Goal: Information Seeking & Learning: Learn about a topic

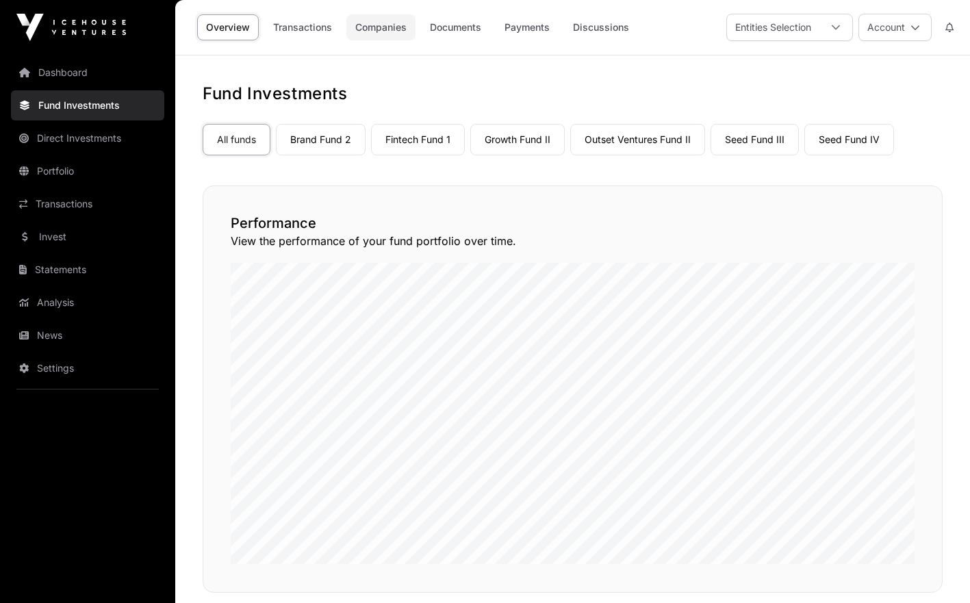
click at [365, 25] on link "Companies" at bounding box center [381, 27] width 69 height 26
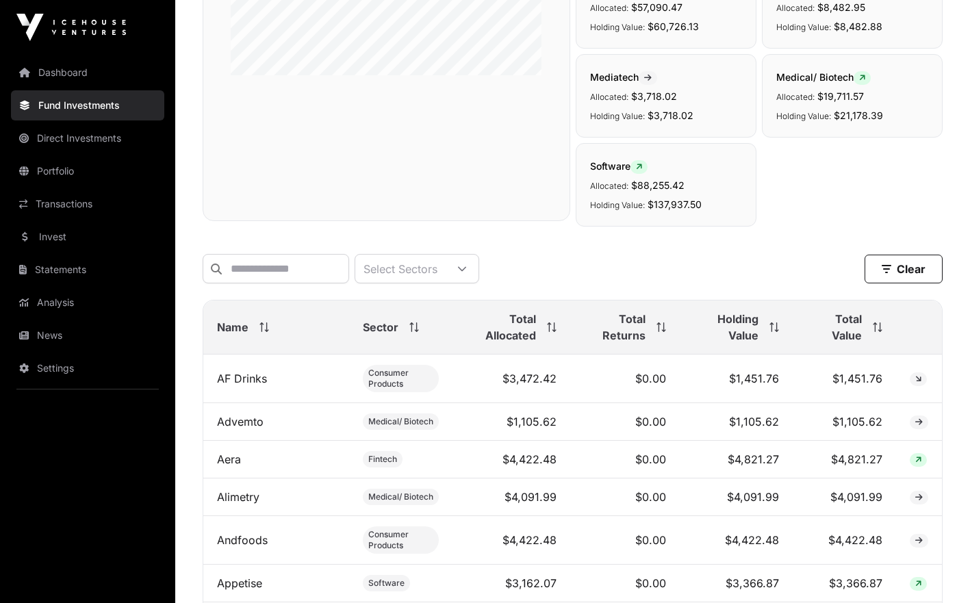
scroll to position [375, 0]
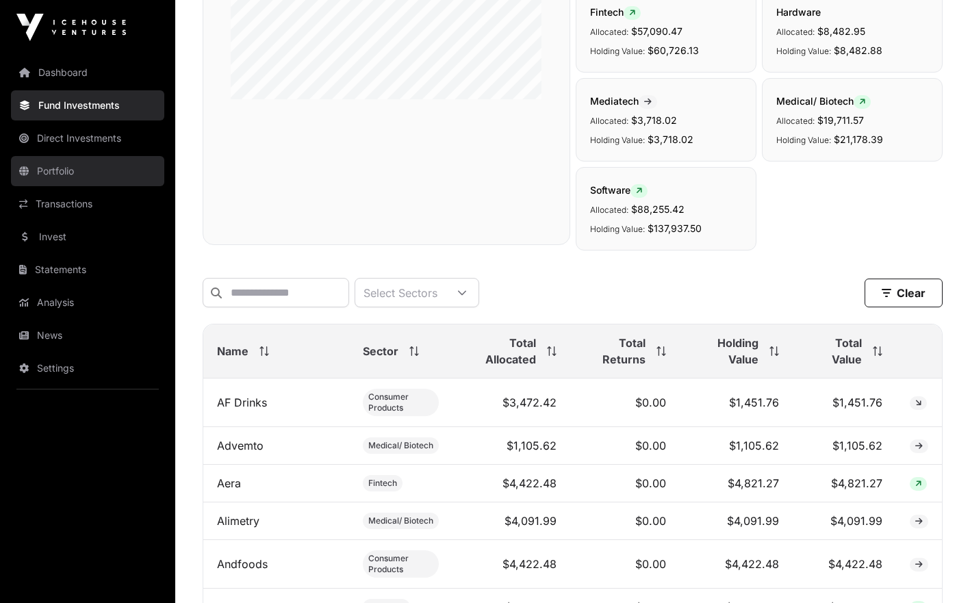
click at [73, 167] on link "Portfolio" at bounding box center [87, 171] width 153 height 30
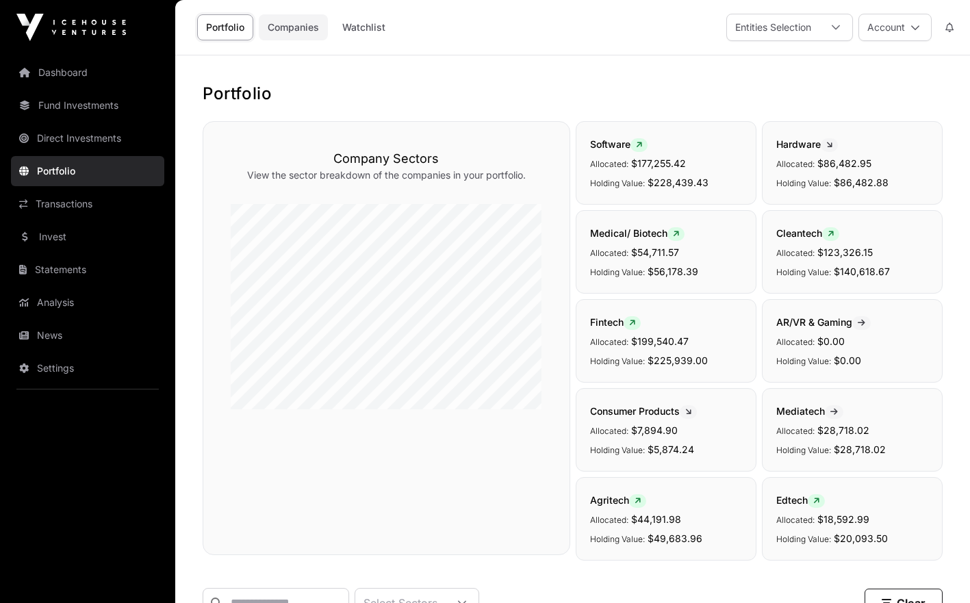
click at [297, 23] on link "Companies" at bounding box center [293, 27] width 69 height 26
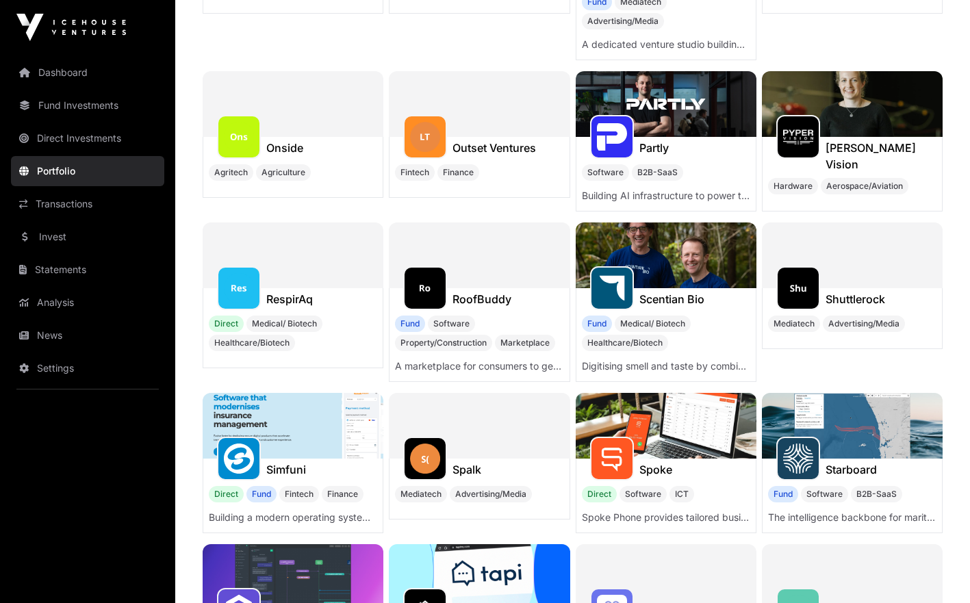
scroll to position [3228, 0]
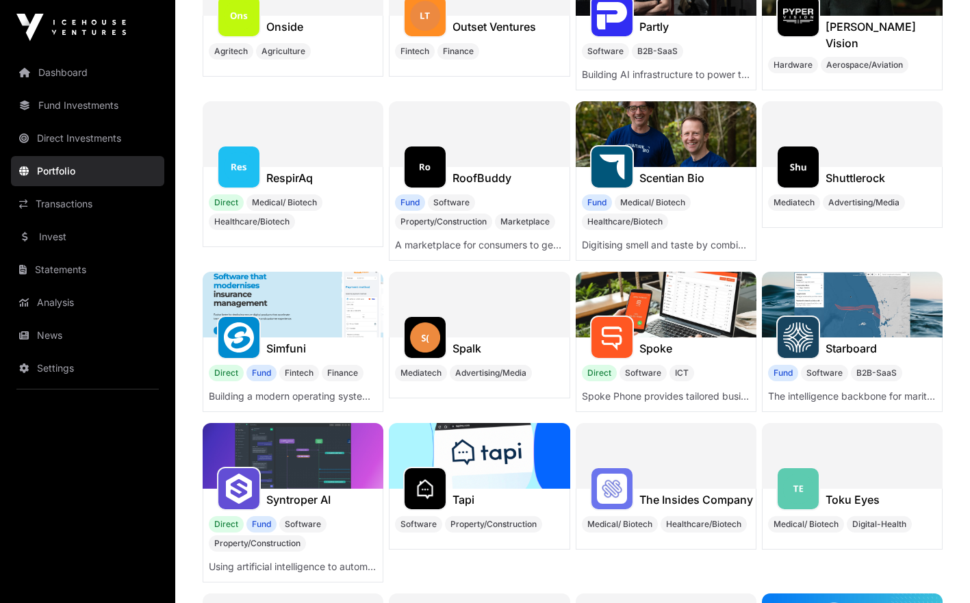
click at [643, 317] on img at bounding box center [666, 305] width 181 height 66
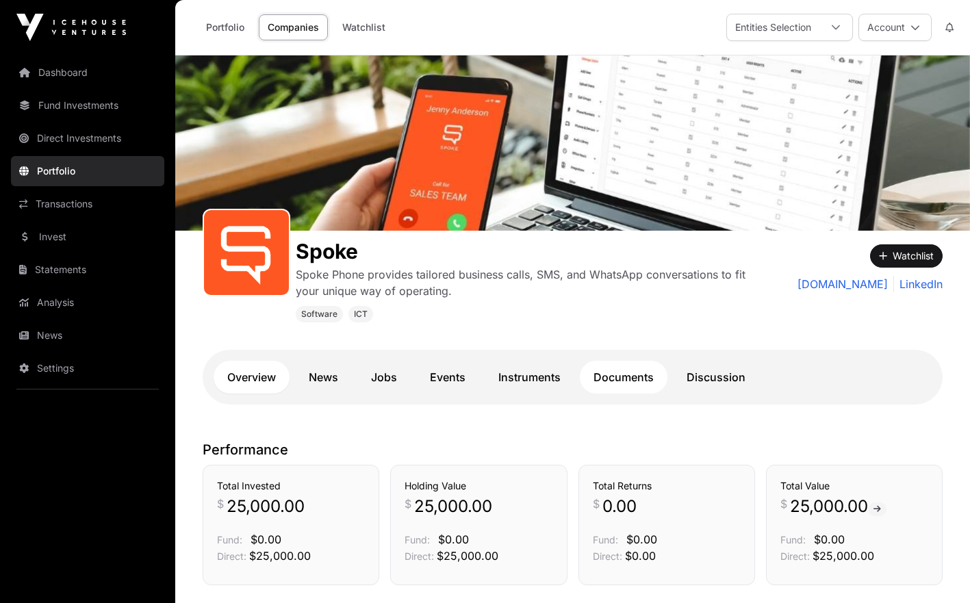
click at [650, 375] on link "Documents" at bounding box center [624, 377] width 88 height 33
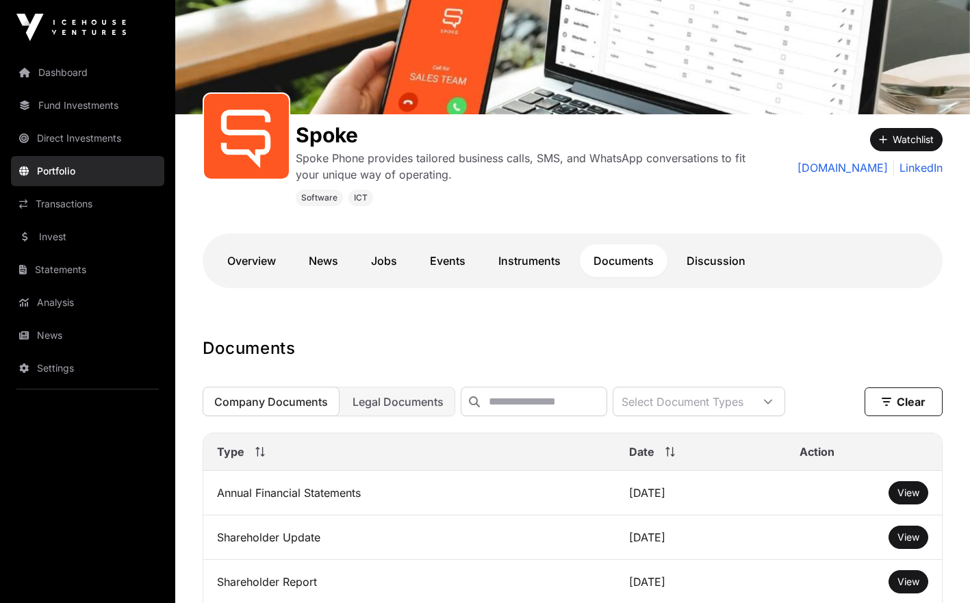
scroll to position [114, 0]
